Goal: Find contact information: Find contact information

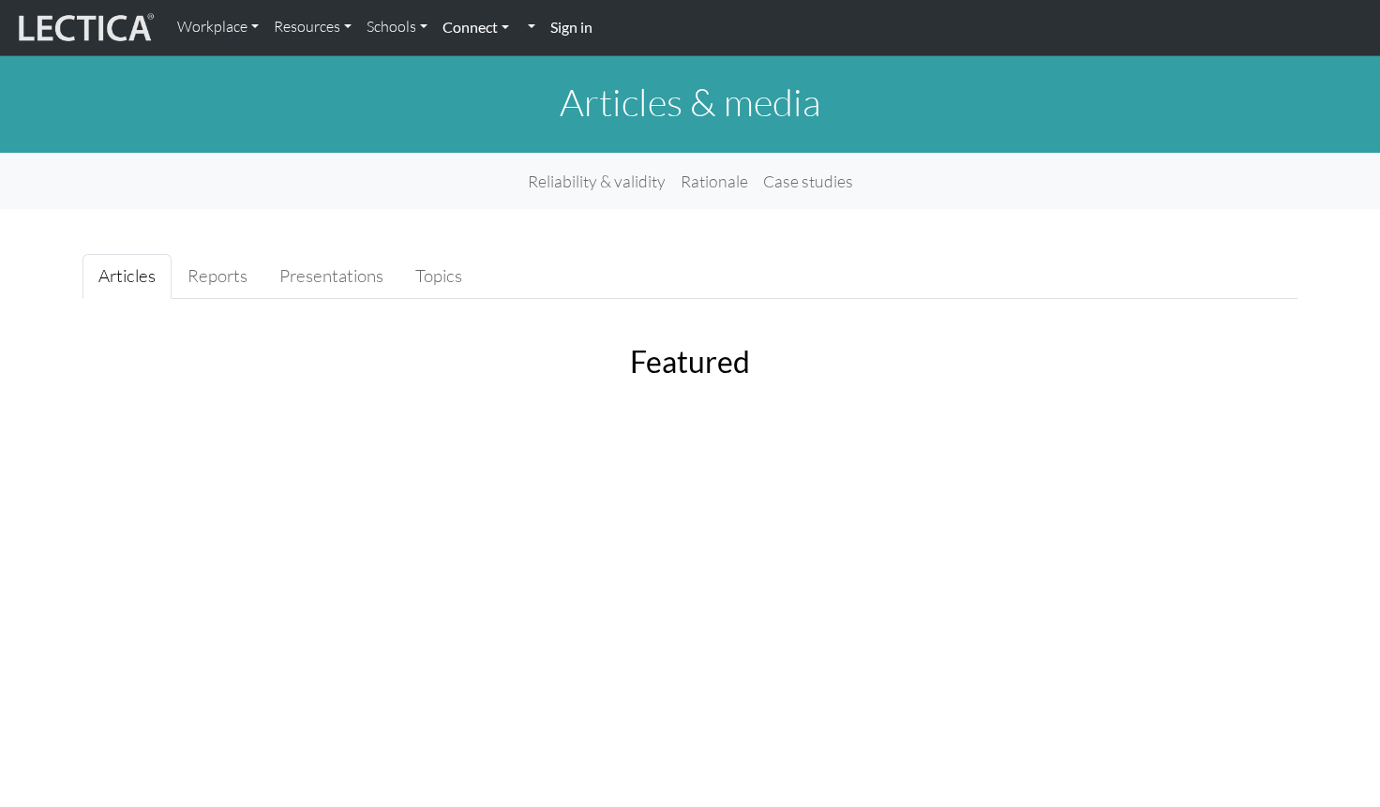
click at [492, 23] on link "Connect" at bounding box center [476, 27] width 82 height 39
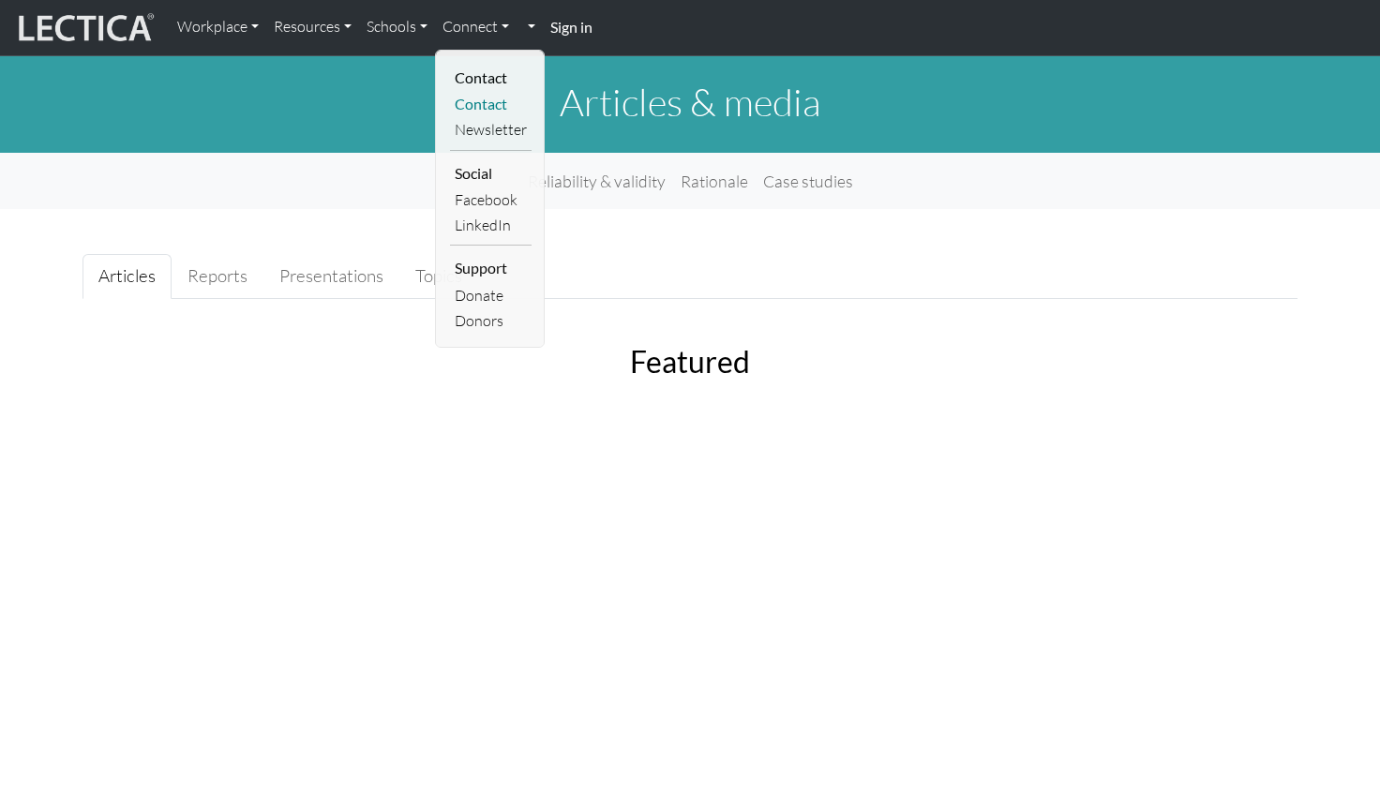
click at [488, 106] on link "Contact" at bounding box center [491, 104] width 82 height 25
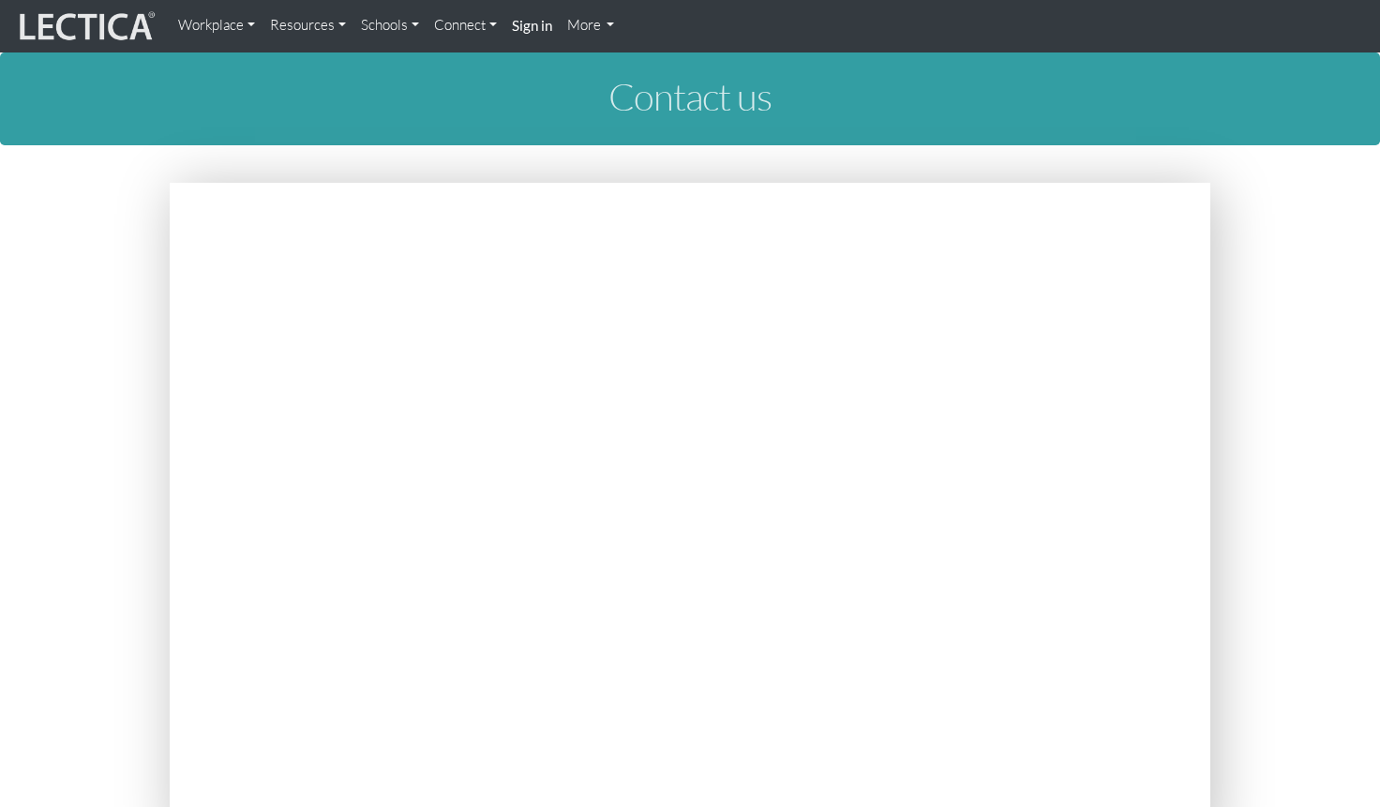
click at [223, 29] on link "Workplace" at bounding box center [217, 26] width 92 height 37
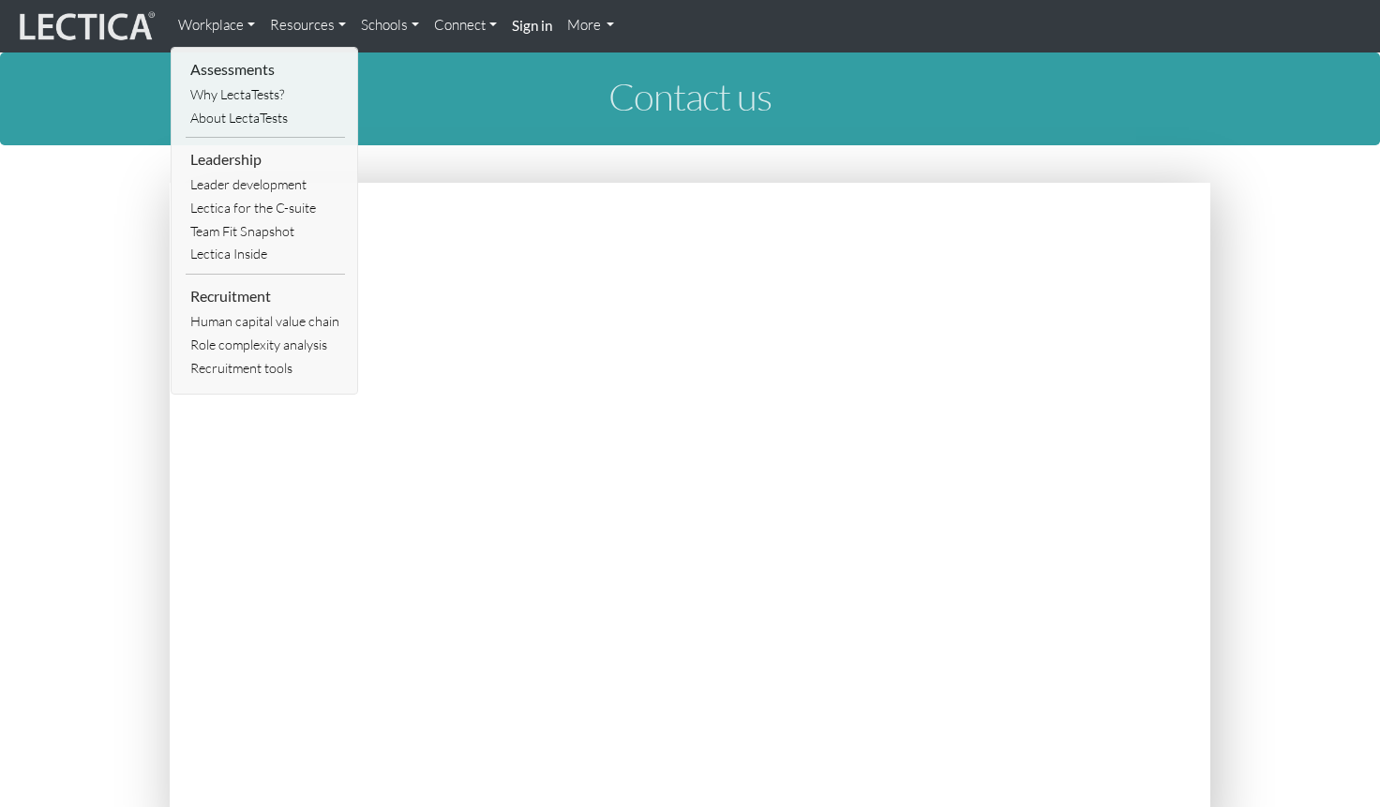
click at [318, 29] on link "Resources" at bounding box center [308, 26] width 91 height 37
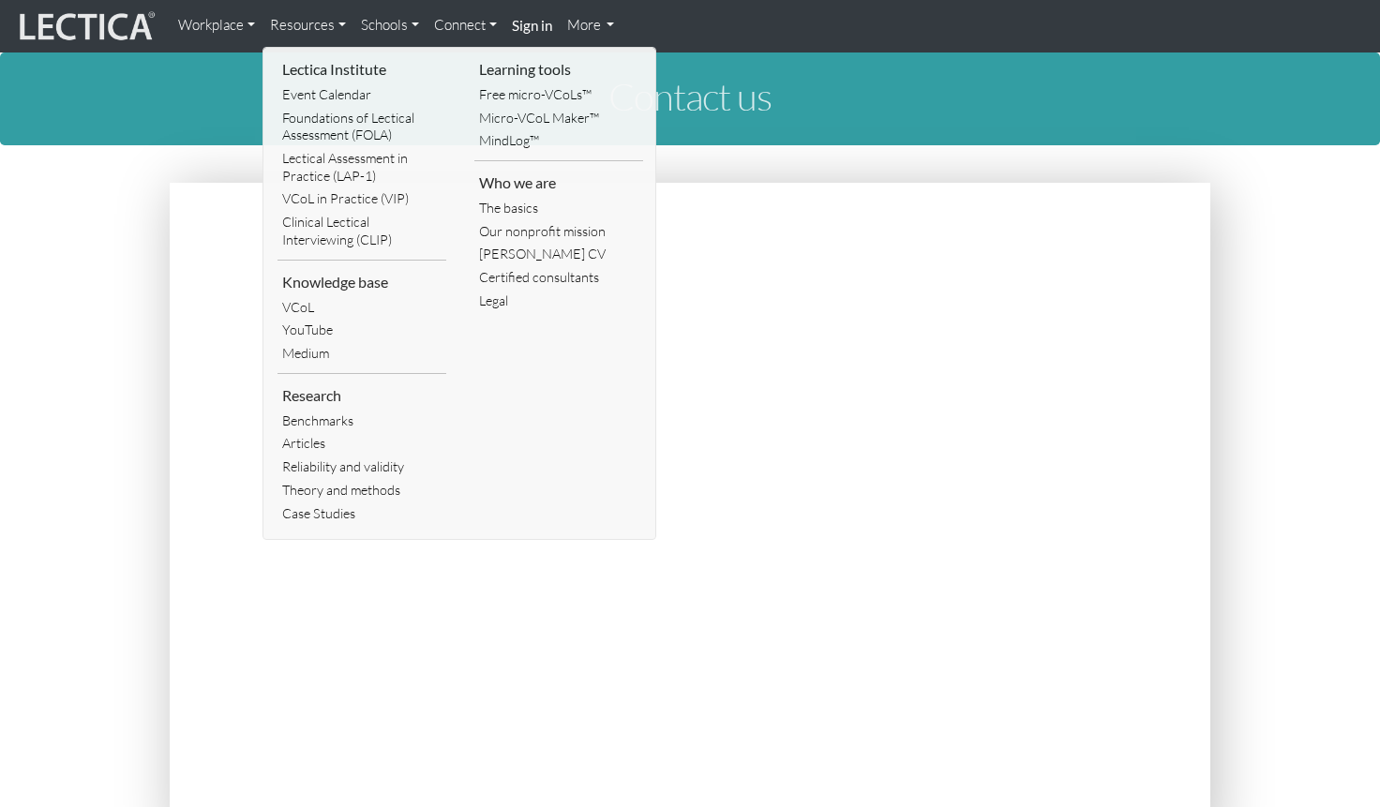
click at [327, 23] on link "Resources" at bounding box center [308, 26] width 91 height 37
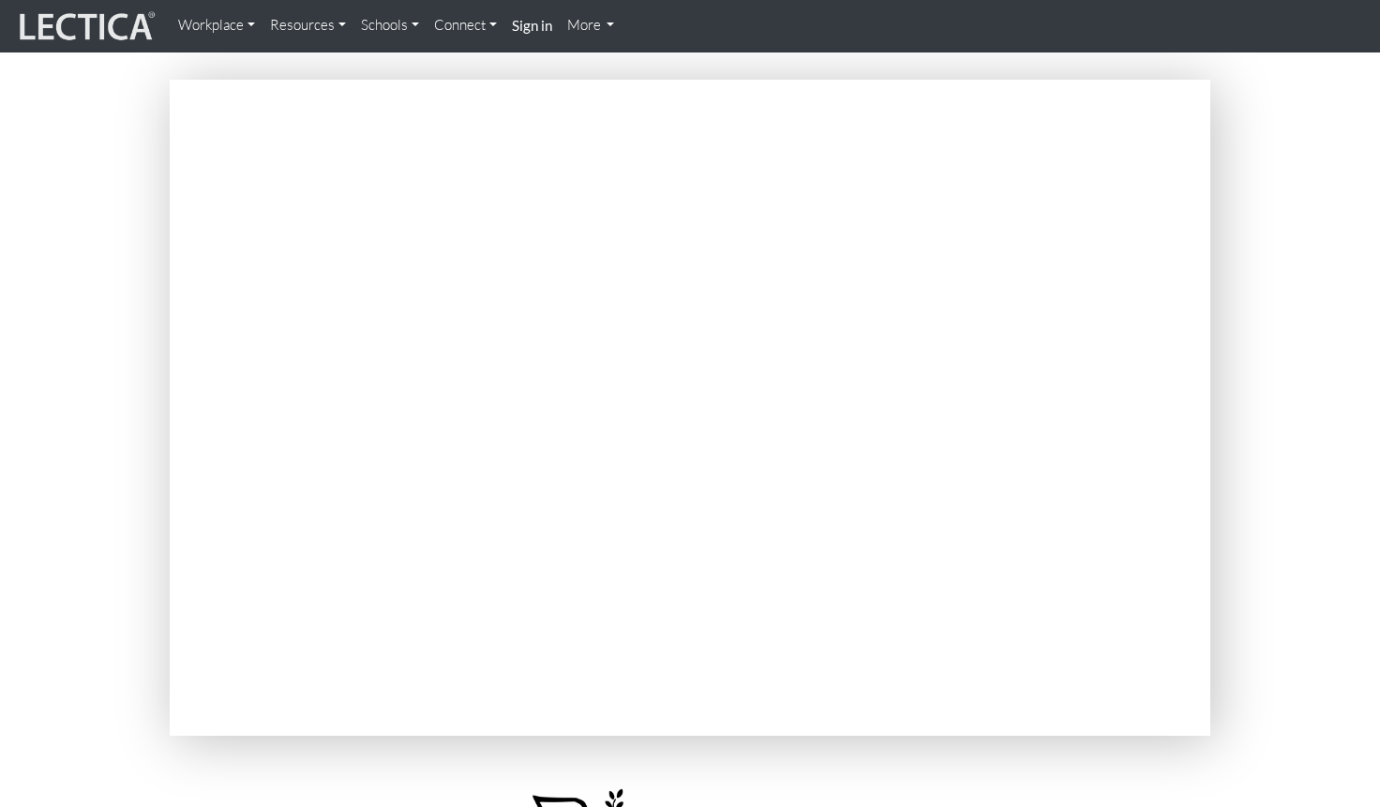
scroll to position [110, 0]
